Goal: Information Seeking & Learning: Learn about a topic

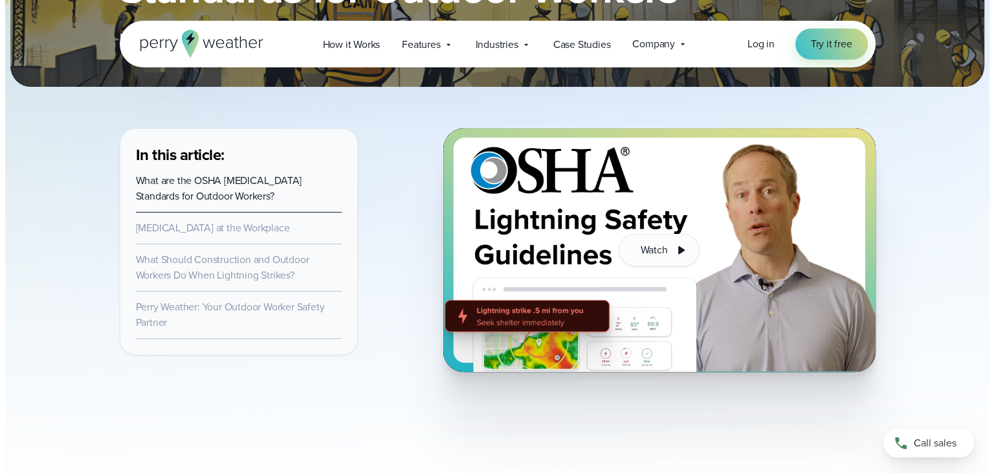
scroll to position [388, 0]
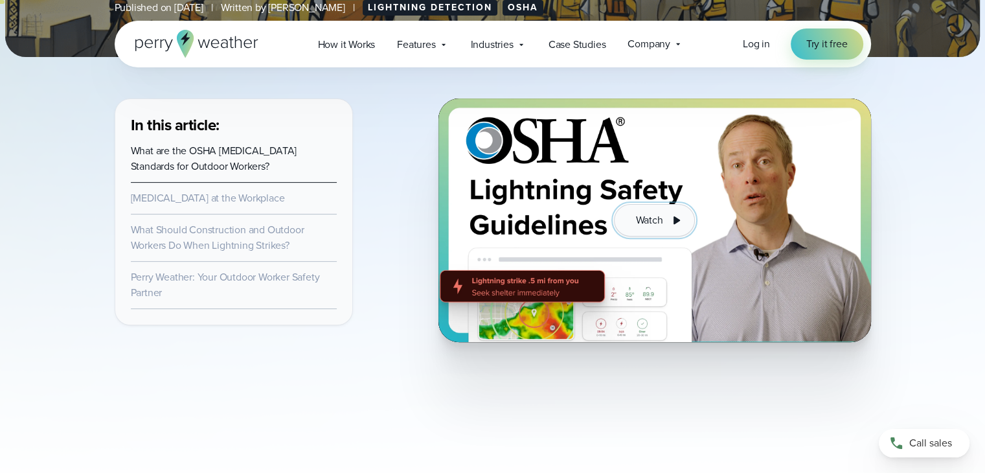
click at [673, 208] on button "Watch" at bounding box center [654, 220] width 80 height 32
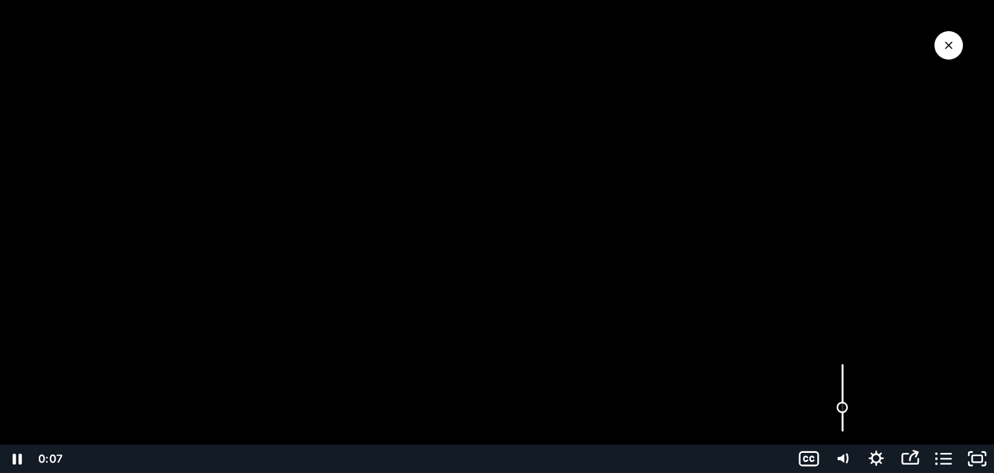
click at [842, 407] on div "Volume" at bounding box center [843, 398] width 34 height 93
drag, startPoint x: 842, startPoint y: 407, endPoint x: 844, endPoint y: 421, distance: 14.3
click at [844, 421] on div "Volume" at bounding box center [843, 422] width 12 height 12
click at [842, 423] on div "Volume" at bounding box center [843, 424] width 12 height 12
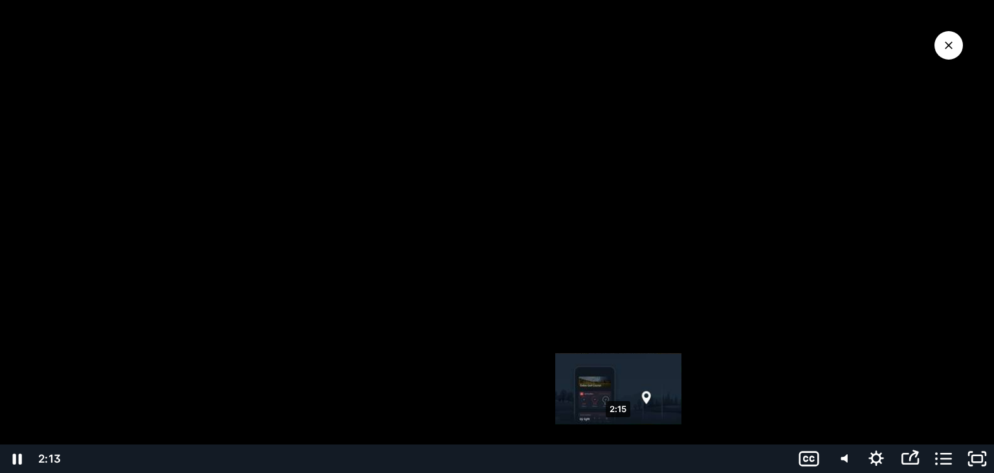
click at [619, 456] on div "2:15" at bounding box center [428, 458] width 711 height 28
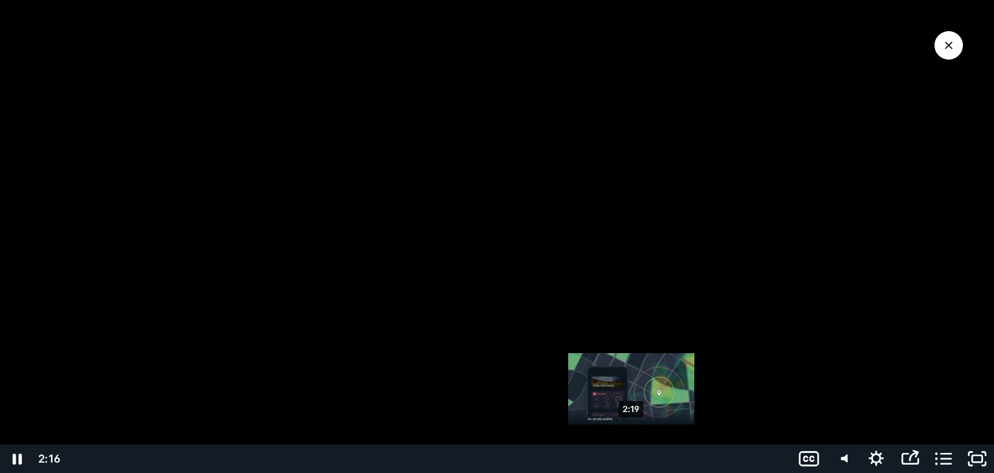
click at [632, 455] on div "2:19" at bounding box center [428, 458] width 711 height 28
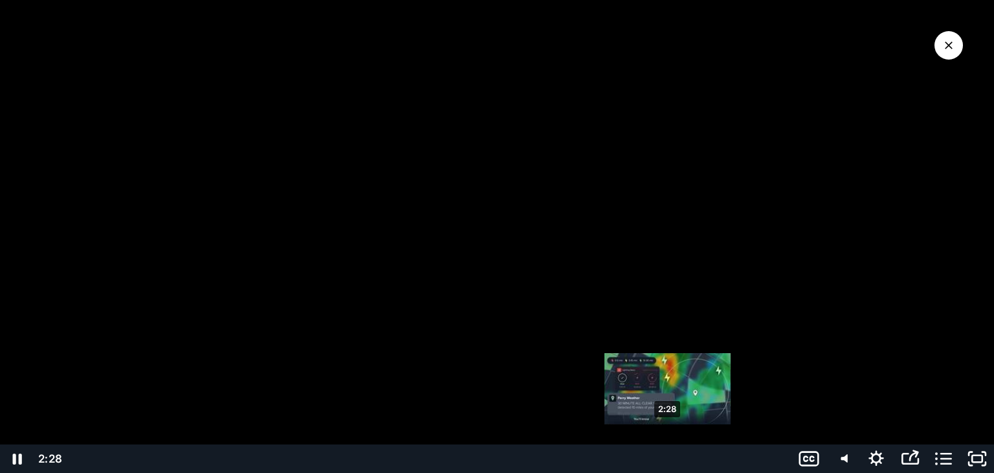
click at [668, 455] on div "2:28" at bounding box center [428, 458] width 711 height 28
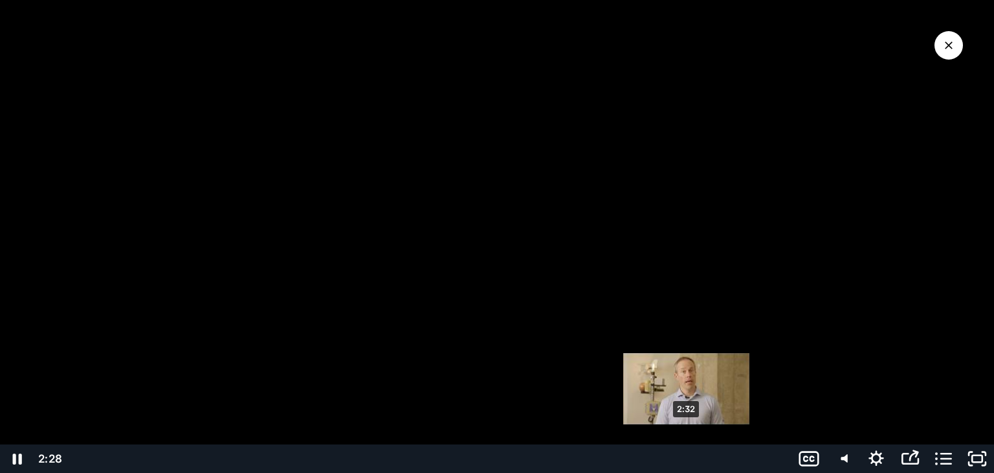
click at [687, 455] on div "2:32" at bounding box center [428, 458] width 711 height 28
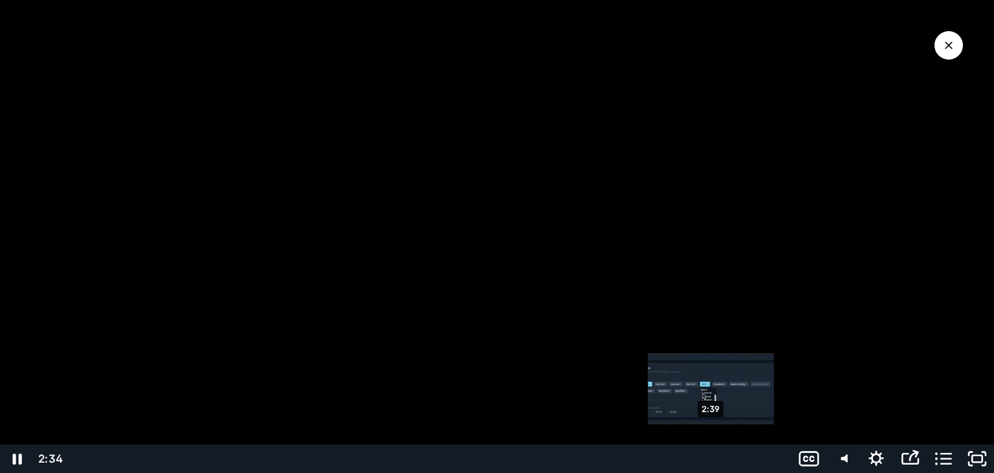
click at [712, 456] on div "2:39" at bounding box center [428, 458] width 711 height 28
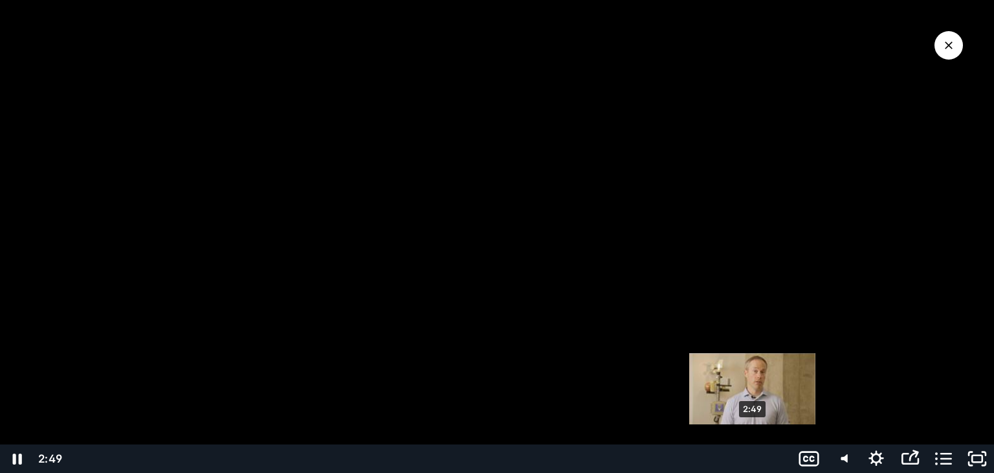
click at [754, 457] on div "2:49" at bounding box center [428, 458] width 711 height 28
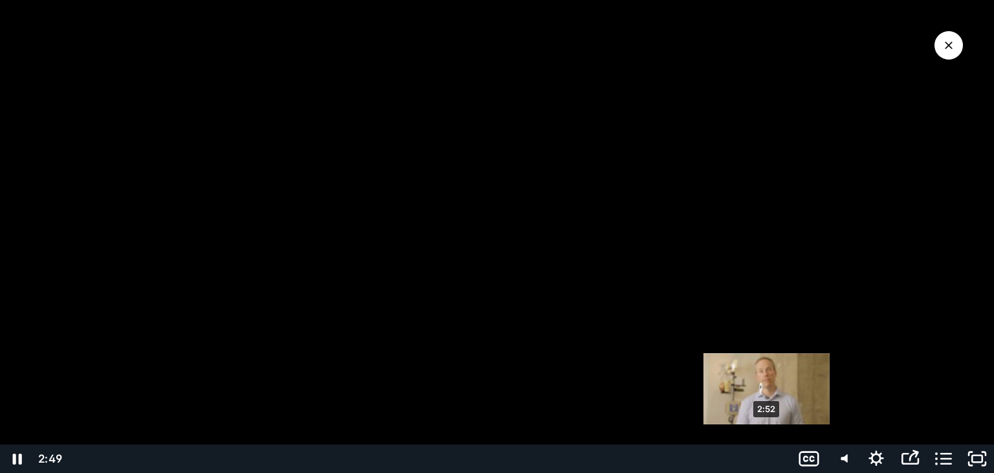
click at [768, 457] on div "2:52" at bounding box center [428, 458] width 711 height 28
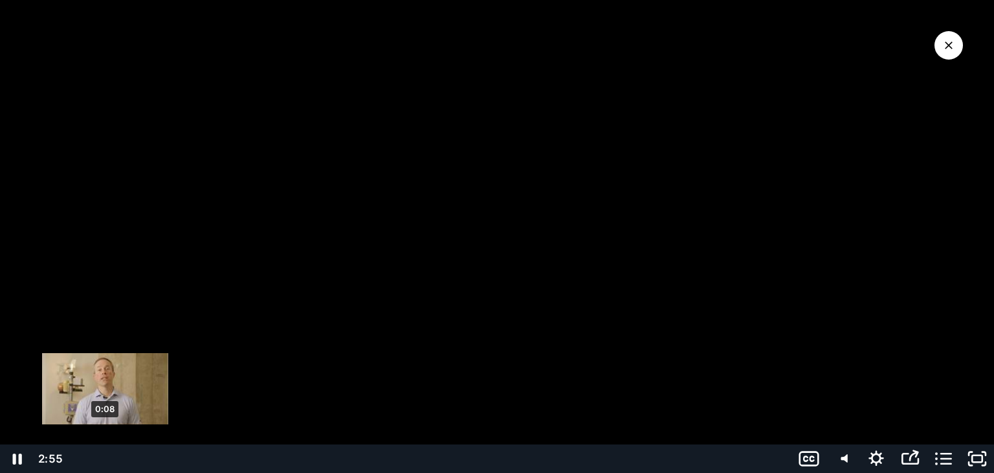
click at [105, 458] on div "0:08" at bounding box center [428, 458] width 711 height 28
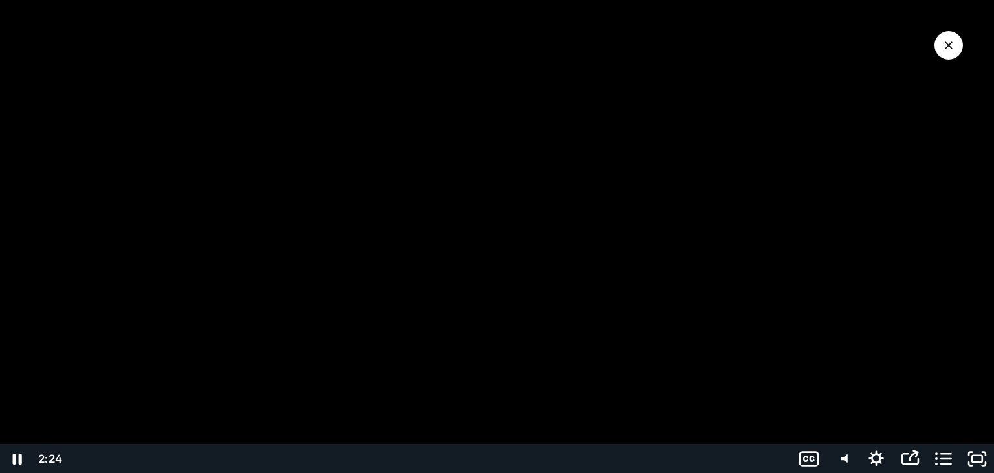
click at [568, 213] on div at bounding box center [497, 236] width 994 height 473
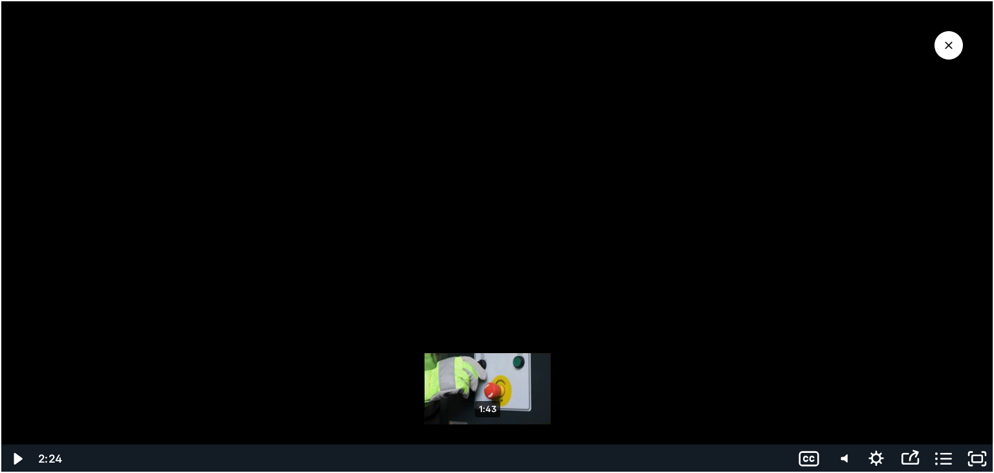
click at [488, 459] on div "1:43" at bounding box center [428, 458] width 711 height 28
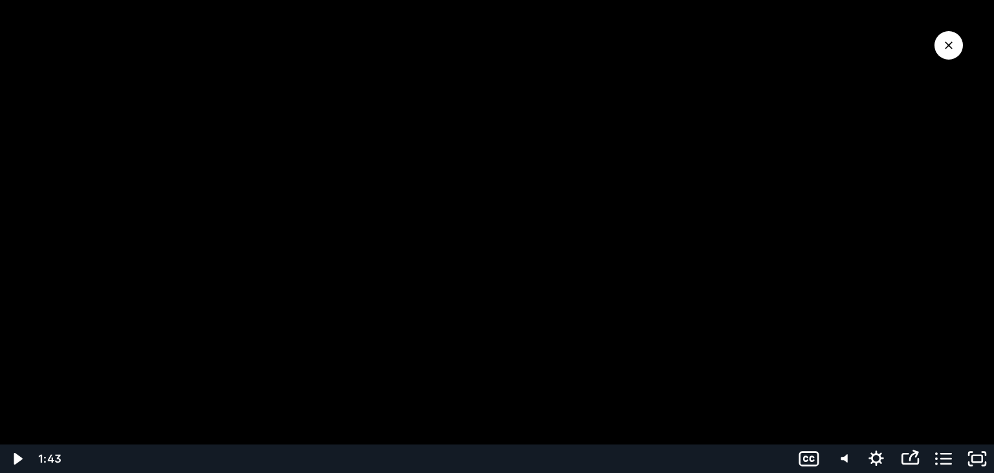
click at [505, 234] on div at bounding box center [497, 236] width 994 height 473
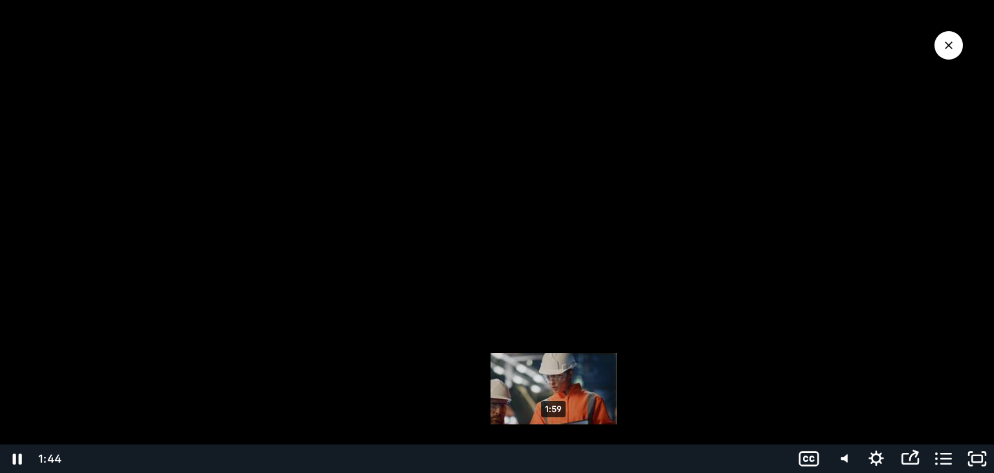
click at [554, 455] on div "1:59" at bounding box center [428, 458] width 711 height 28
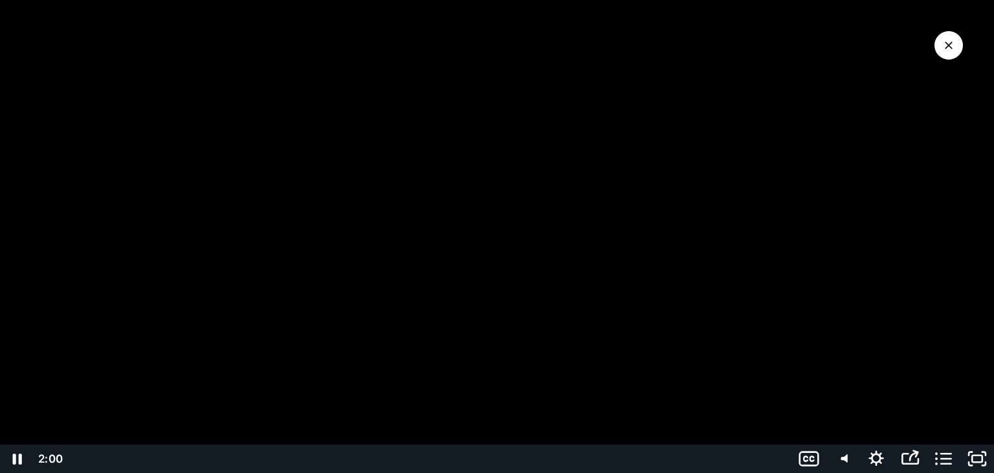
click at [526, 229] on div at bounding box center [497, 236] width 994 height 473
